Goal: Information Seeking & Learning: Learn about a topic

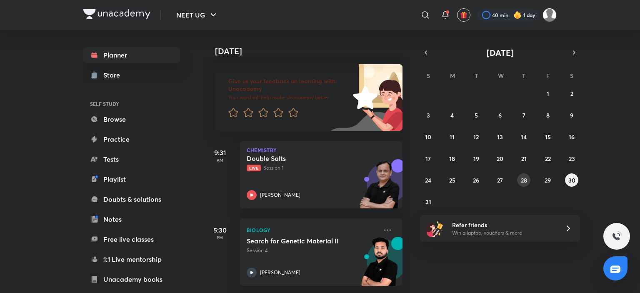
click at [526, 180] on abbr "28" at bounding box center [524, 180] width 6 height 8
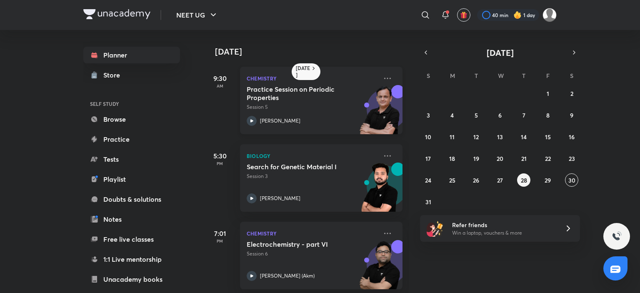
click at [275, 120] on p "[PERSON_NAME]" at bounding box center [280, 120] width 40 height 7
